Goal: Check status: Check status

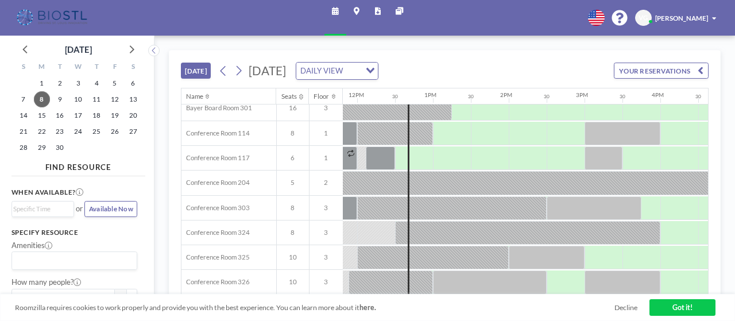
scroll to position [331, 896]
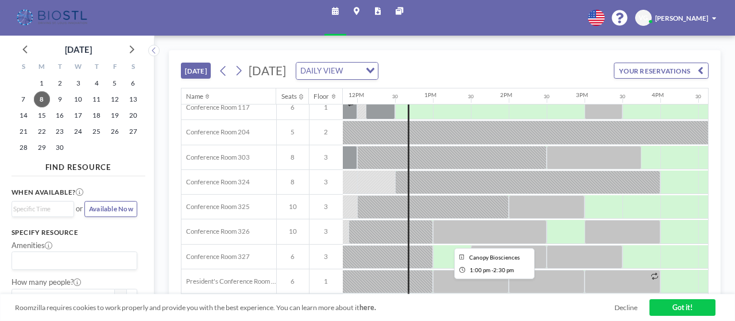
click at [511, 234] on div at bounding box center [490, 232] width 114 height 24
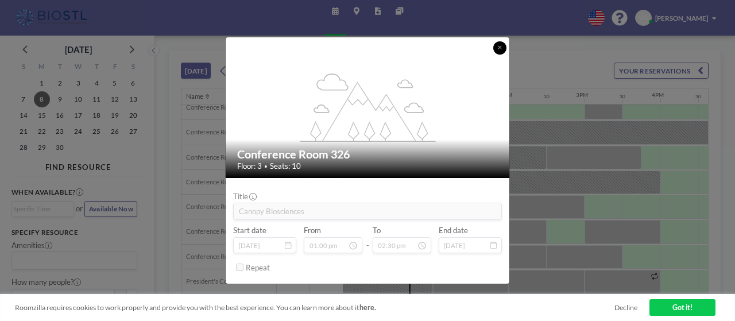
click at [503, 49] on button at bounding box center [499, 47] width 13 height 13
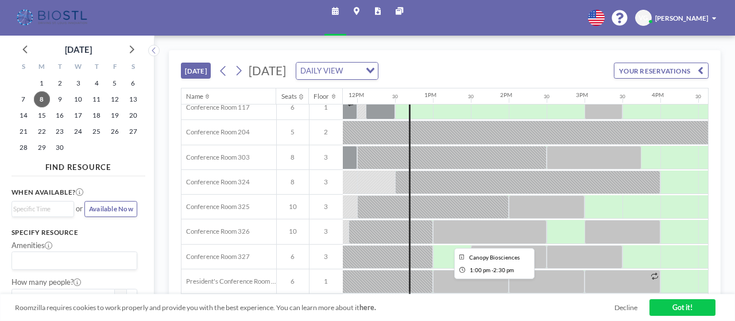
click at [498, 223] on div at bounding box center [490, 232] width 114 height 24
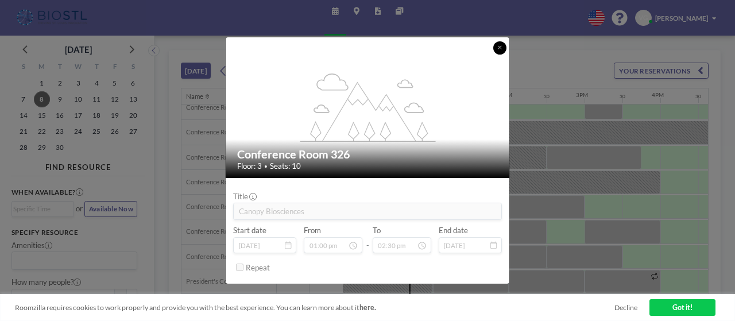
click at [500, 48] on icon at bounding box center [499, 47] width 3 height 3
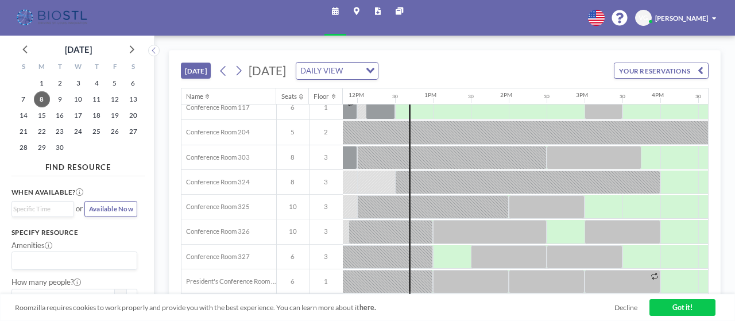
click at [638, 73] on button "YOUR RESERVATIONS" at bounding box center [661, 71] width 95 height 16
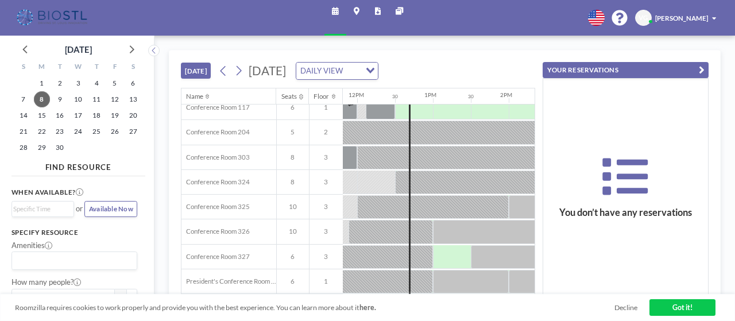
click at [670, 67] on button "YOUR RESERVATIONS" at bounding box center [626, 70] width 166 height 16
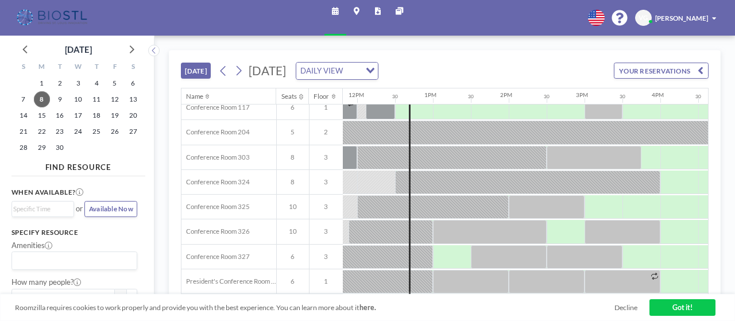
click at [662, 16] on span "[PERSON_NAME]" at bounding box center [681, 17] width 53 height 7
click at [489, 235] on div at bounding box center [490, 232] width 114 height 24
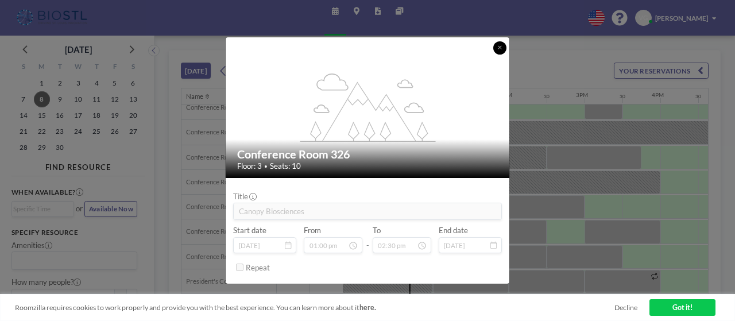
click at [500, 50] on icon at bounding box center [500, 48] width 4 height 6
